Goal: Task Accomplishment & Management: Use online tool/utility

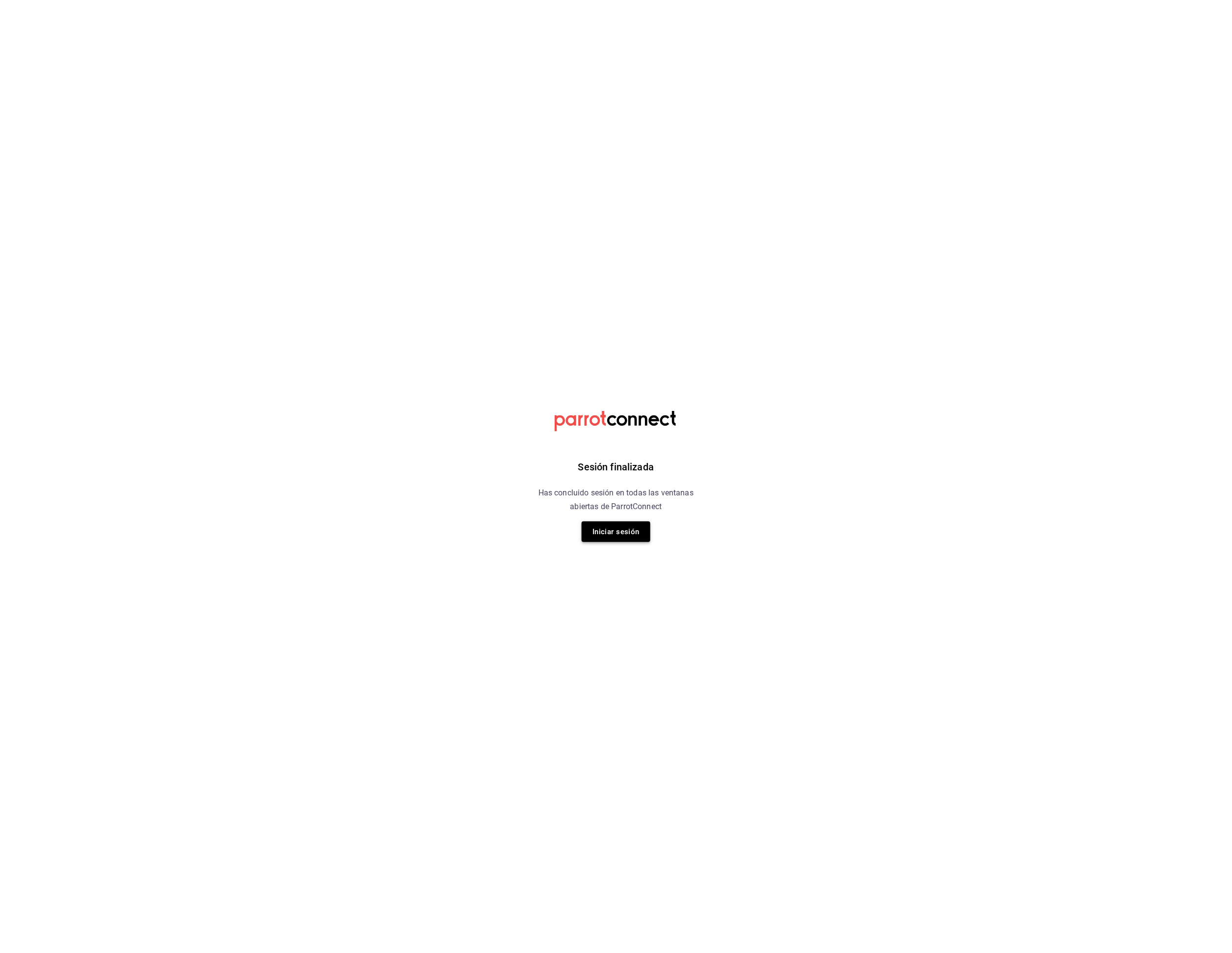
click at [626, 532] on button "Iniciar sesión" at bounding box center [616, 532] width 69 height 21
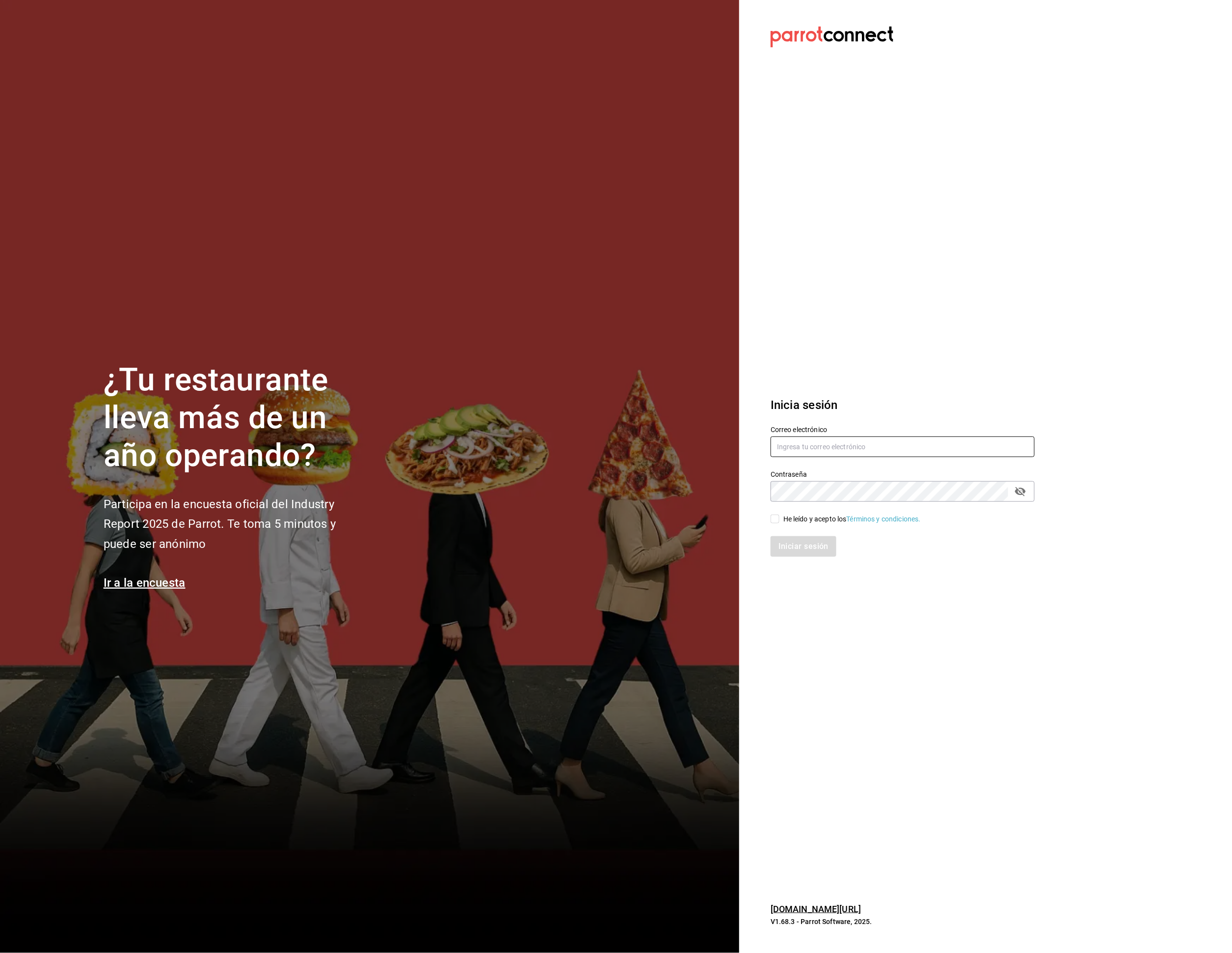
type input "multiuser@primerpiso.com"
click at [776, 520] on input "He leído y acepto los Términos y condiciones." at bounding box center [775, 519] width 9 height 9
checkbox input "true"
click at [783, 540] on button "Iniciar sesión" at bounding box center [804, 546] width 67 height 21
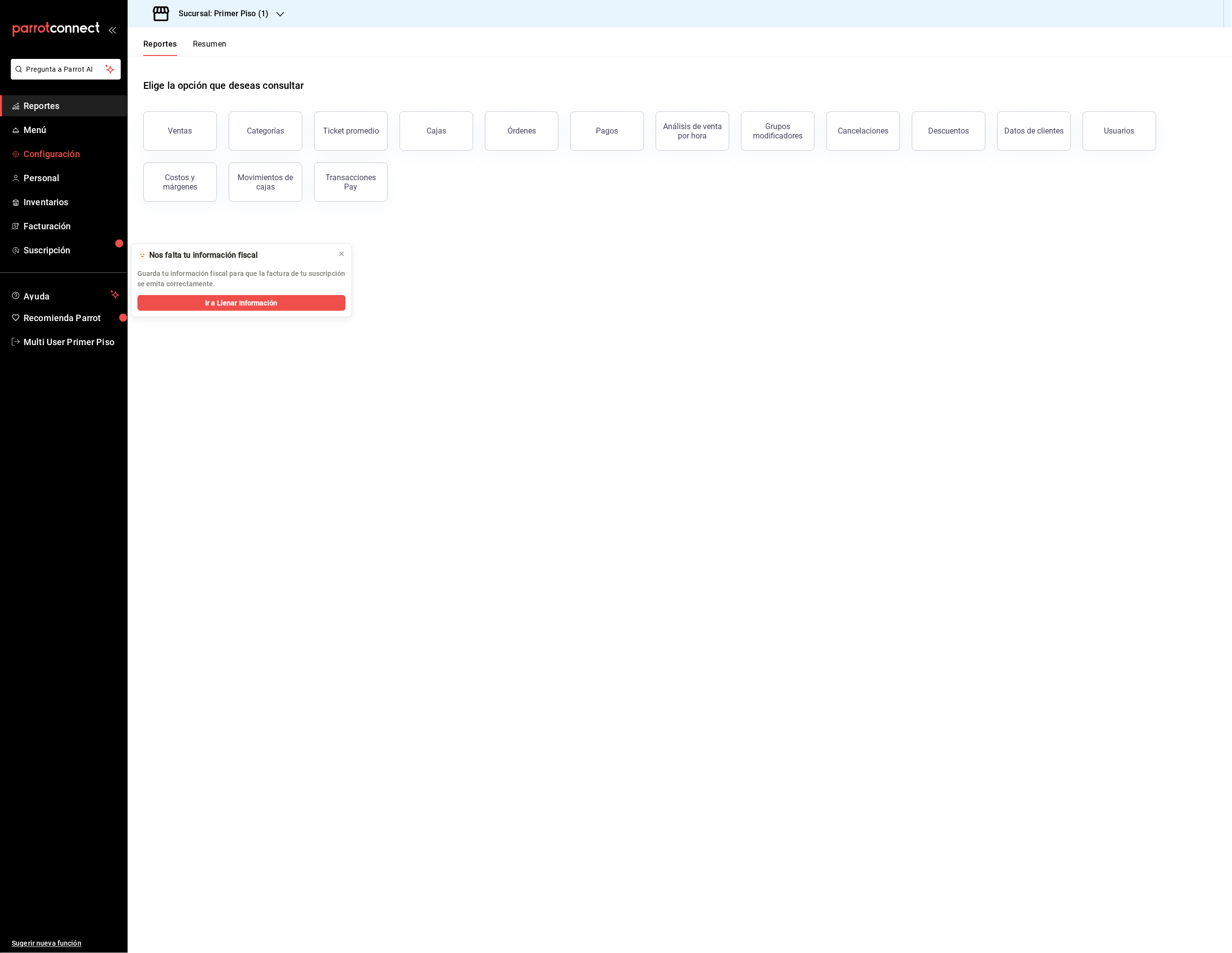
click at [68, 158] on span "Configuración" at bounding box center [72, 154] width 96 height 13
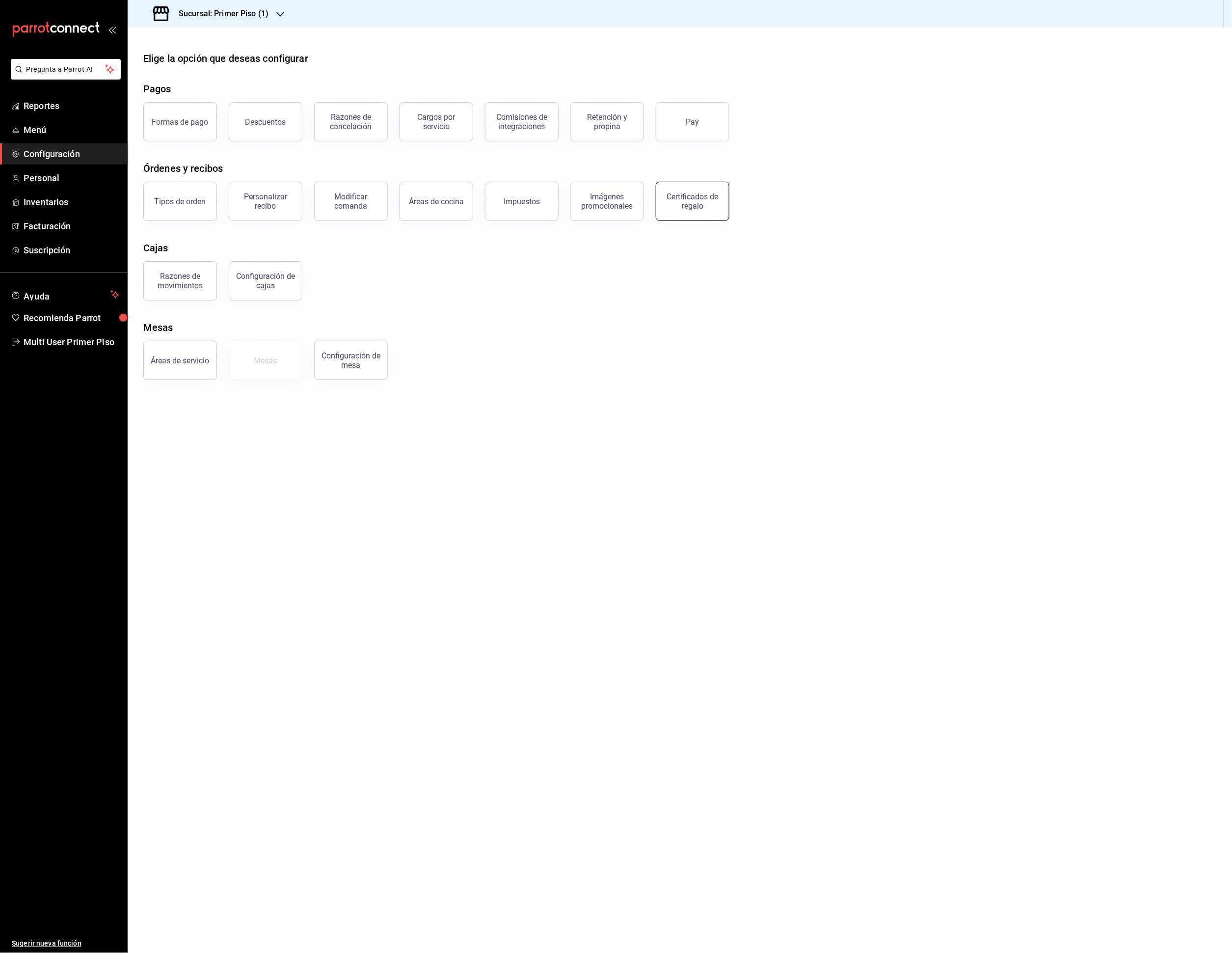
click at [694, 215] on button "Certificados de regalo" at bounding box center [693, 201] width 74 height 39
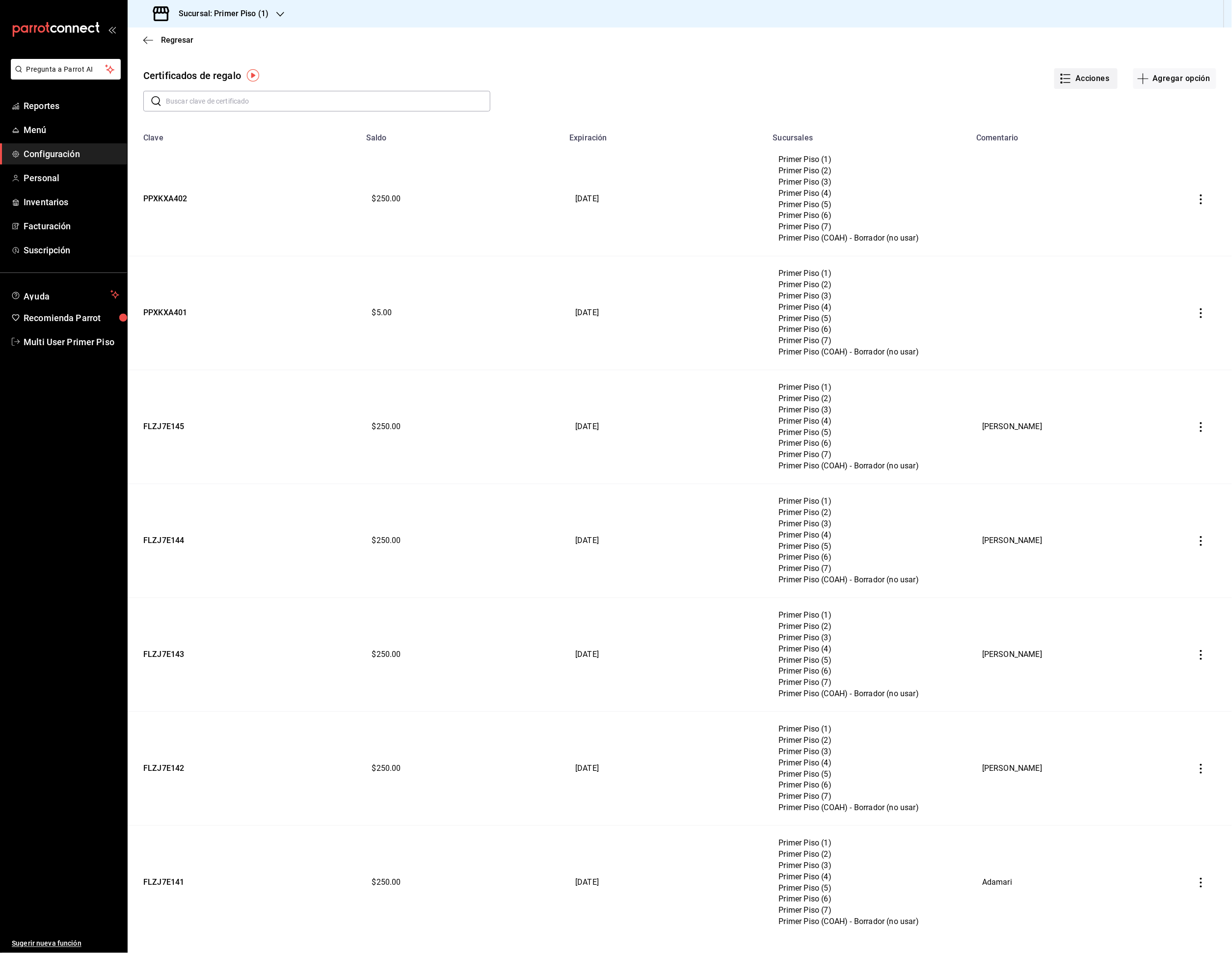
click at [1082, 76] on button "Acciones" at bounding box center [1085, 78] width 63 height 21
click at [1085, 131] on div "Importar plantilla de edición" at bounding box center [1086, 130] width 86 height 10
click at [0, 0] on input "Importar plantilla de edición" at bounding box center [0, 0] width 0 height 0
